Goal: Transaction & Acquisition: Purchase product/service

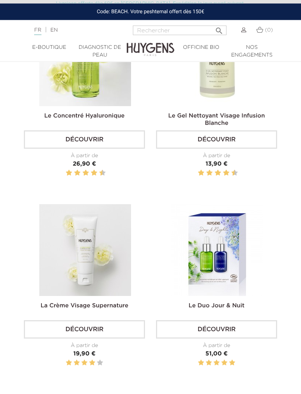
scroll to position [372, 0]
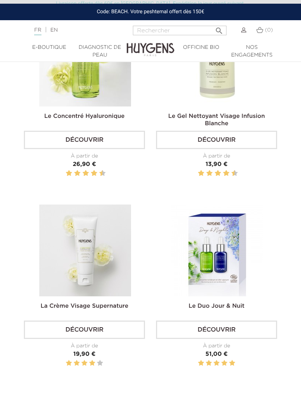
click at [234, 261] on img at bounding box center [217, 250] width 92 height 92
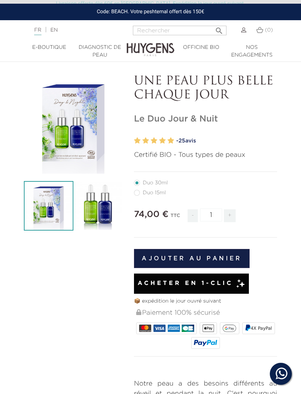
scroll to position [21, 0]
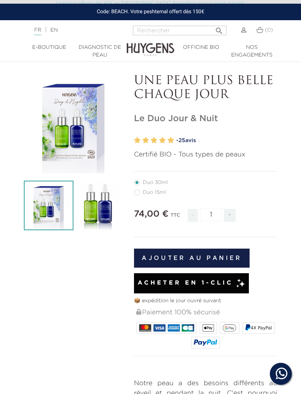
click at [137, 194] on label41"] "Duo 15ml" at bounding box center [154, 192] width 41 height 6
radio input "true"
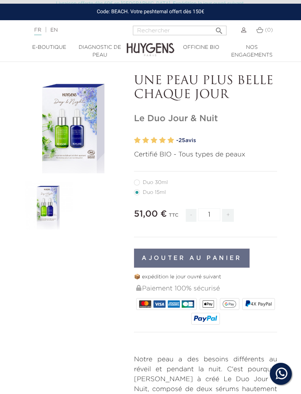
click at [138, 181] on label40"] "Duo 30ml" at bounding box center [155, 182] width 43 height 6
radio input "true"
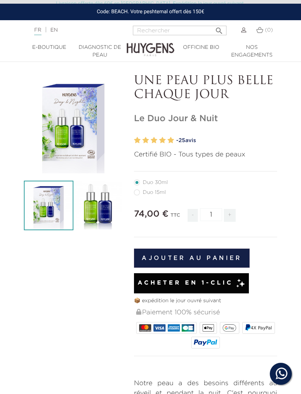
click at [48, 207] on img at bounding box center [49, 206] width 50 height 50
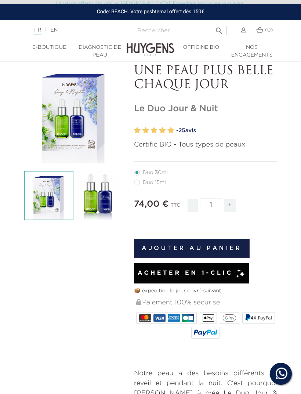
scroll to position [1, 0]
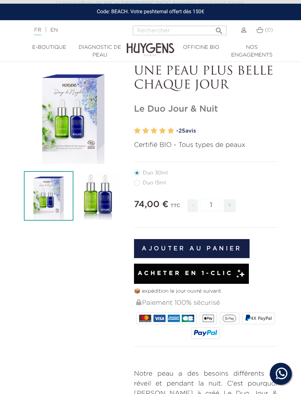
click at [95, 208] on img at bounding box center [98, 196] width 50 height 50
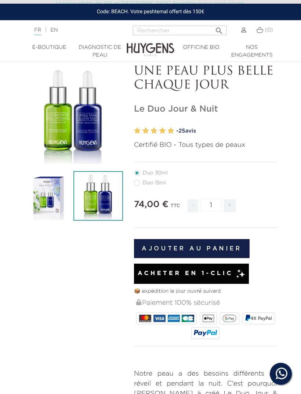
click at [99, 205] on img at bounding box center [98, 196] width 50 height 50
click at [85, 142] on div "" at bounding box center [73, 114] width 99 height 99
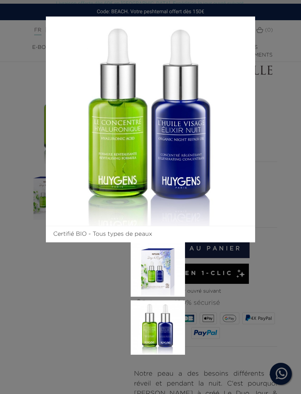
click at [289, 201] on div "Certifié BIO - Tous types de peaux" at bounding box center [150, 197] width 301 height 394
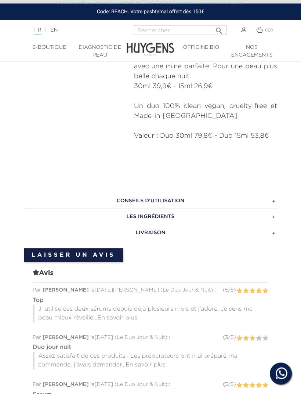
scroll to position [576, 0]
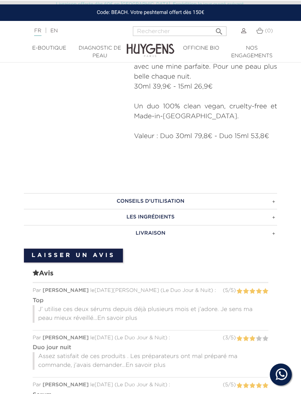
click at [123, 317] on span "En savoir plus" at bounding box center [117, 318] width 40 height 6
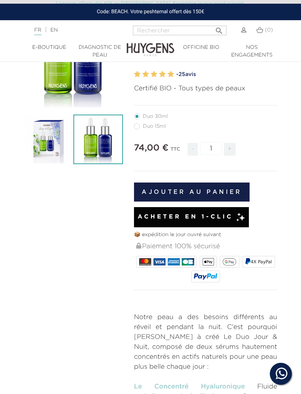
scroll to position [0, 0]
